Goal: Task Accomplishment & Management: Manage account settings

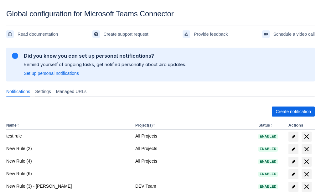
click at [36, 92] on div "Settings" at bounding box center [43, 91] width 21 height 10
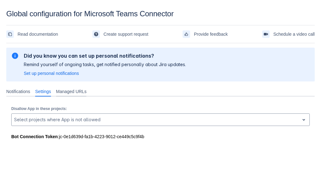
click at [83, 87] on div "Managed URLs" at bounding box center [71, 91] width 35 height 10
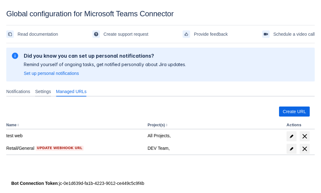
drag, startPoint x: 43, startPoint y: 88, endPoint x: 36, endPoint y: 87, distance: 7.2
click at [42, 88] on span "Settings" at bounding box center [43, 91] width 16 height 6
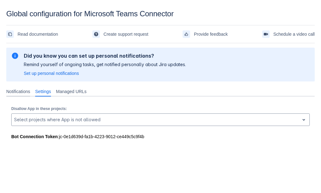
click at [19, 88] on div "Notifications" at bounding box center [18, 91] width 29 height 10
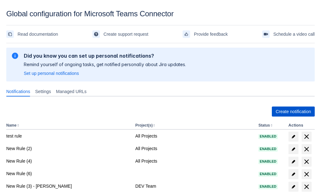
click at [275, 113] on span "Create notification" at bounding box center [292, 111] width 35 height 10
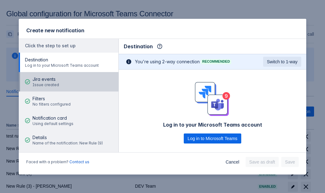
click at [44, 82] on span "Jira events" at bounding box center [46, 79] width 27 height 6
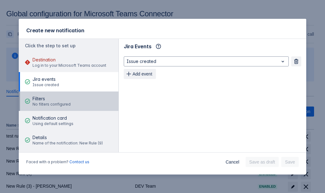
click at [43, 104] on span "No filters configured" at bounding box center [52, 104] width 38 height 5
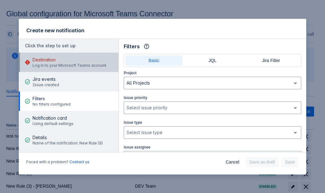
click at [49, 65] on span "Log in to your Microsoft Teams account" at bounding box center [70, 65] width 74 height 5
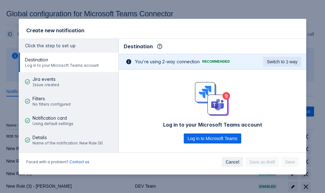
click at [232, 161] on span "Cancel" at bounding box center [233, 162] width 14 height 10
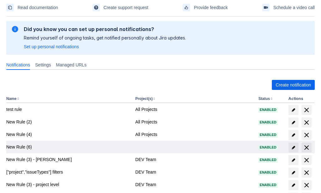
scroll to position [63, 0]
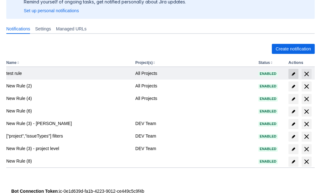
click at [294, 74] on span "edit" at bounding box center [293, 73] width 5 height 5
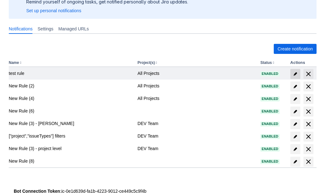
scroll to position [9, 0]
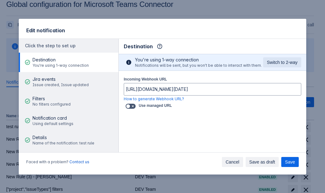
click at [238, 162] on span "Cancel" at bounding box center [233, 162] width 14 height 10
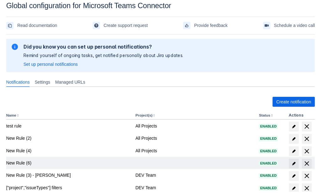
scroll to position [57, 0]
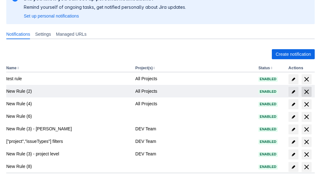
click at [306, 90] on span "delete" at bounding box center [307, 92] width 8 height 8
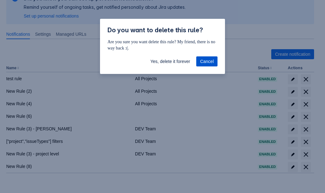
click at [212, 65] on span "Cancel" at bounding box center [207, 61] width 14 height 10
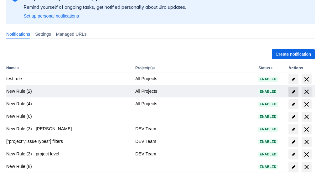
drag, startPoint x: 298, startPoint y: 94, endPoint x: 295, endPoint y: 91, distance: 3.6
click at [298, 93] on div at bounding box center [301, 92] width 26 height 10
click at [295, 91] on span "edit" at bounding box center [293, 91] width 5 height 5
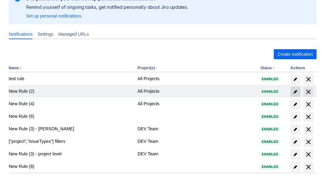
scroll to position [9, 0]
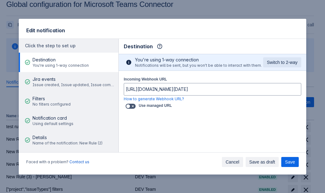
click at [237, 158] on span "Cancel" at bounding box center [233, 162] width 14 height 10
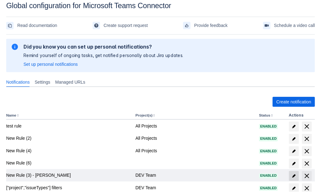
scroll to position [57, 0]
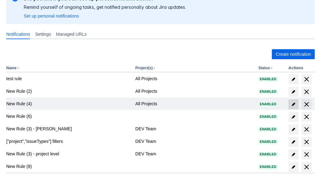
click at [294, 104] on span "edit" at bounding box center [293, 104] width 5 height 5
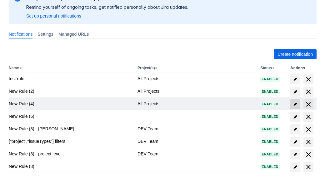
scroll to position [9, 0]
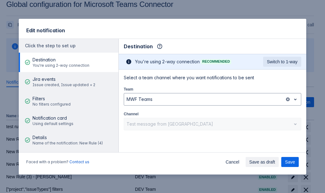
click at [217, 123] on div "Test message from [GEOGRAPHIC_DATA]" at bounding box center [213, 124] width 178 height 13
click at [256, 114] on div "Channel Test message from [PERSON_NAME]" at bounding box center [213, 120] width 178 height 20
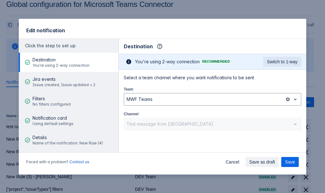
click at [254, 119] on div "Test message from [GEOGRAPHIC_DATA]" at bounding box center [213, 124] width 178 height 13
